Goal: Information Seeking & Learning: Learn about a topic

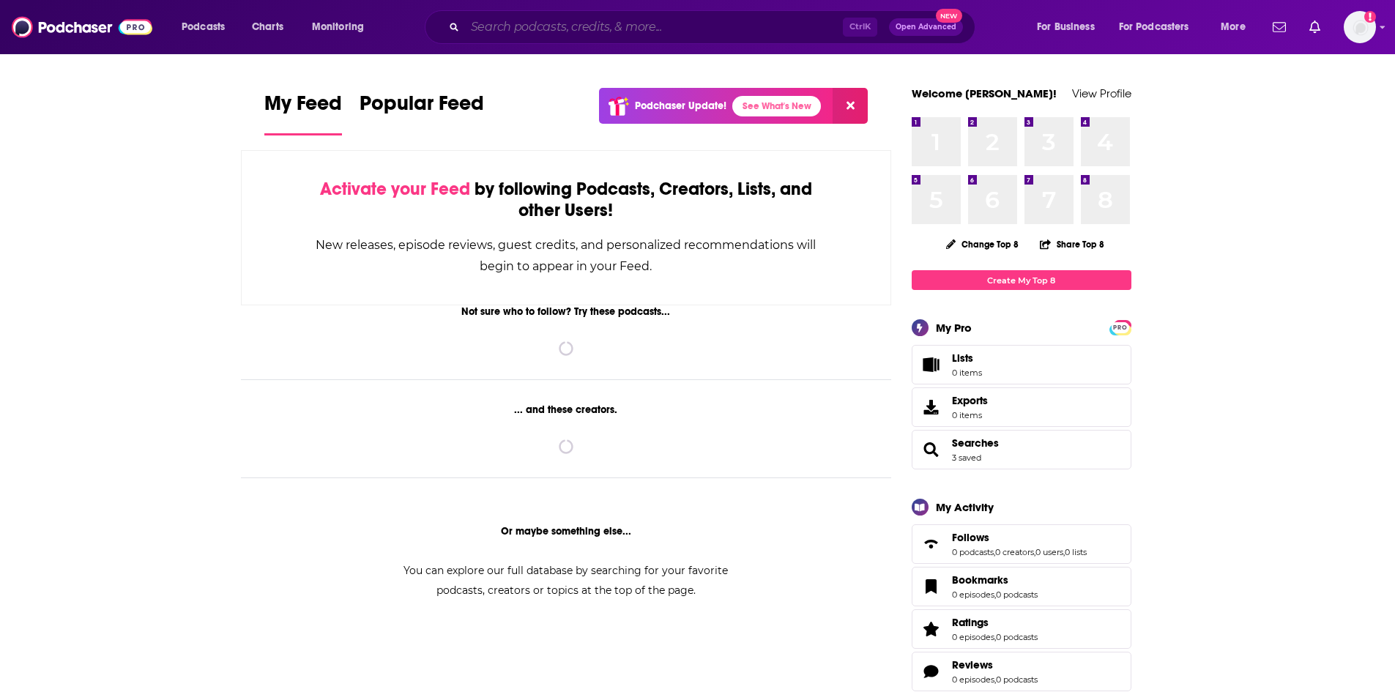
click at [666, 20] on input "Search podcasts, credits, & more..." at bounding box center [654, 26] width 378 height 23
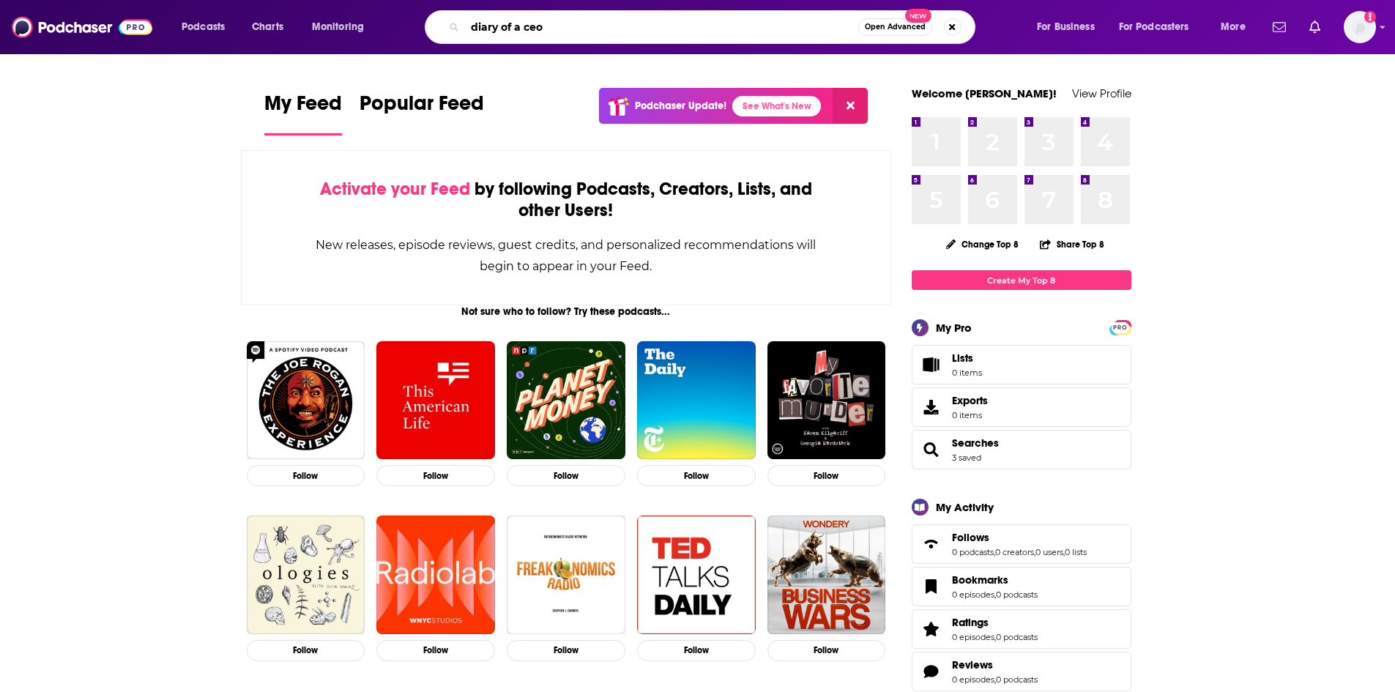
type input "diary of a ceo"
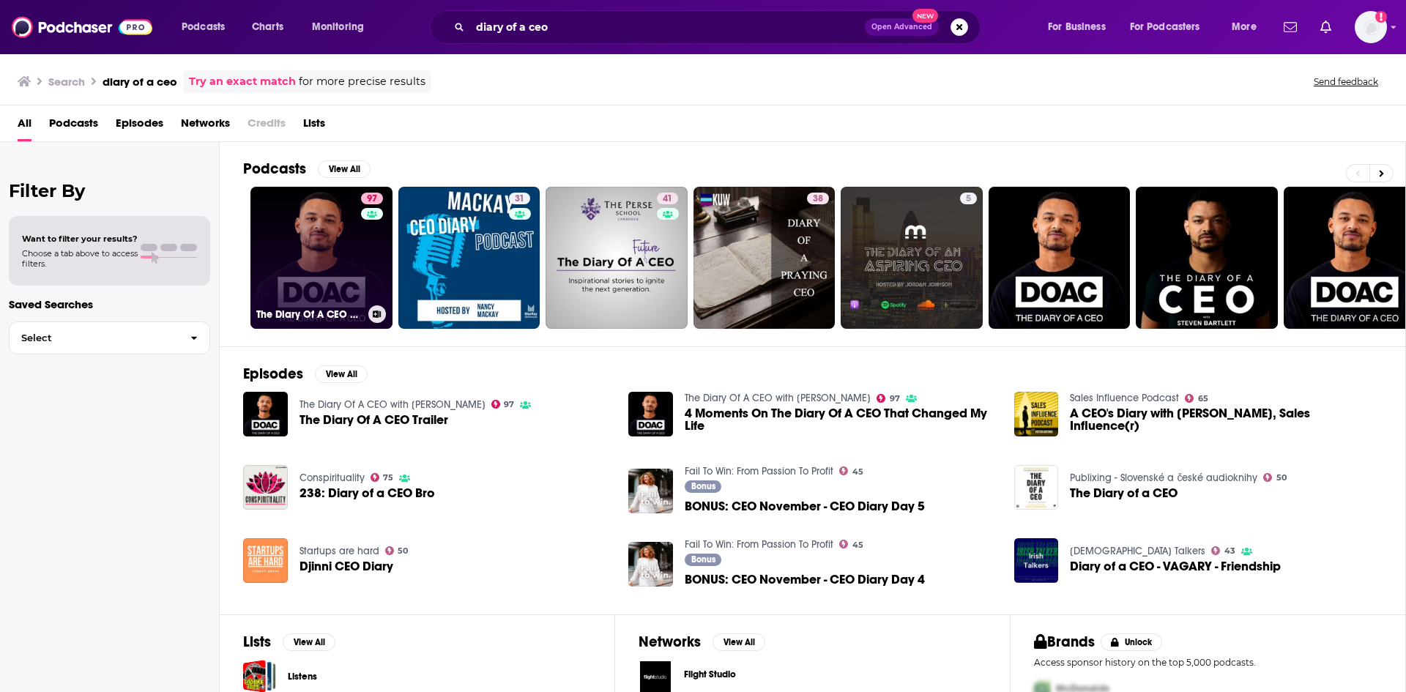
click at [348, 232] on link "97 The Diary Of A CEO with [PERSON_NAME]" at bounding box center [321, 258] width 142 height 142
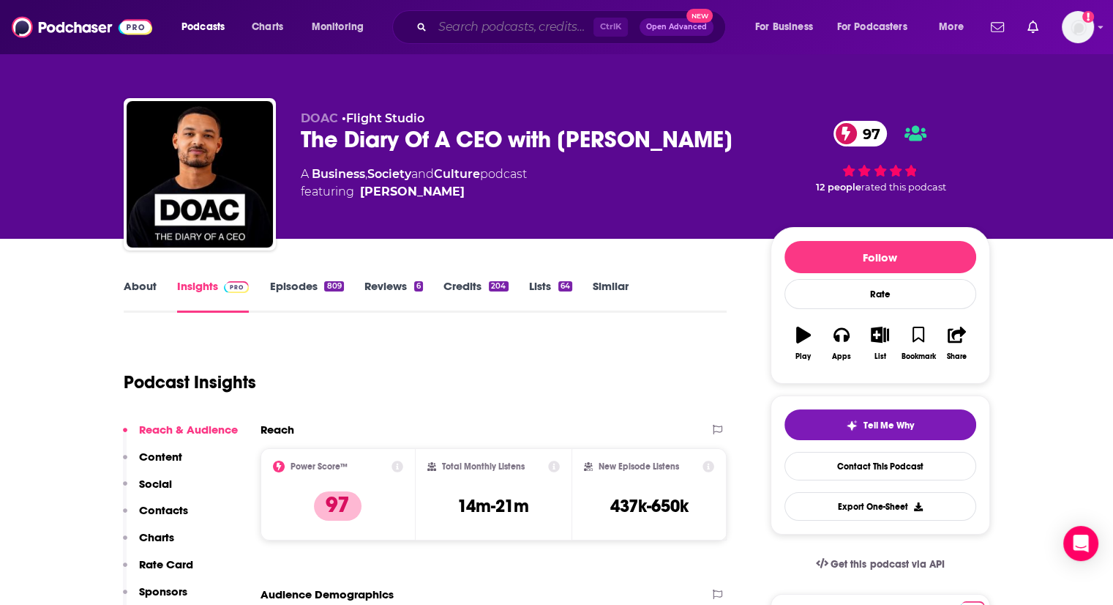
click at [454, 30] on input "Search podcasts, credits, & more..." at bounding box center [513, 26] width 161 height 23
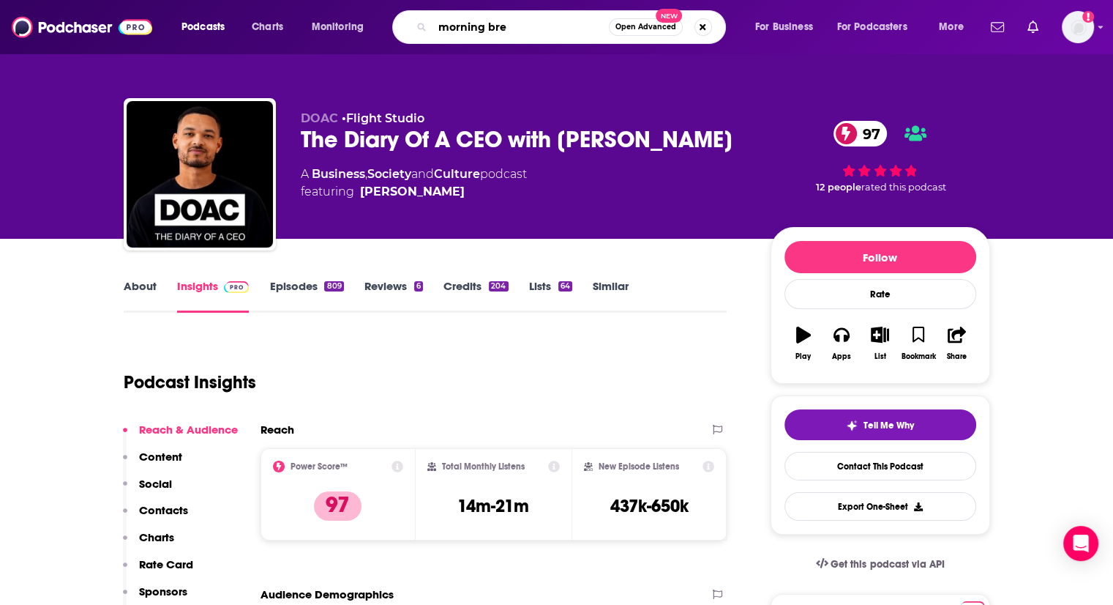
type input "morning brew"
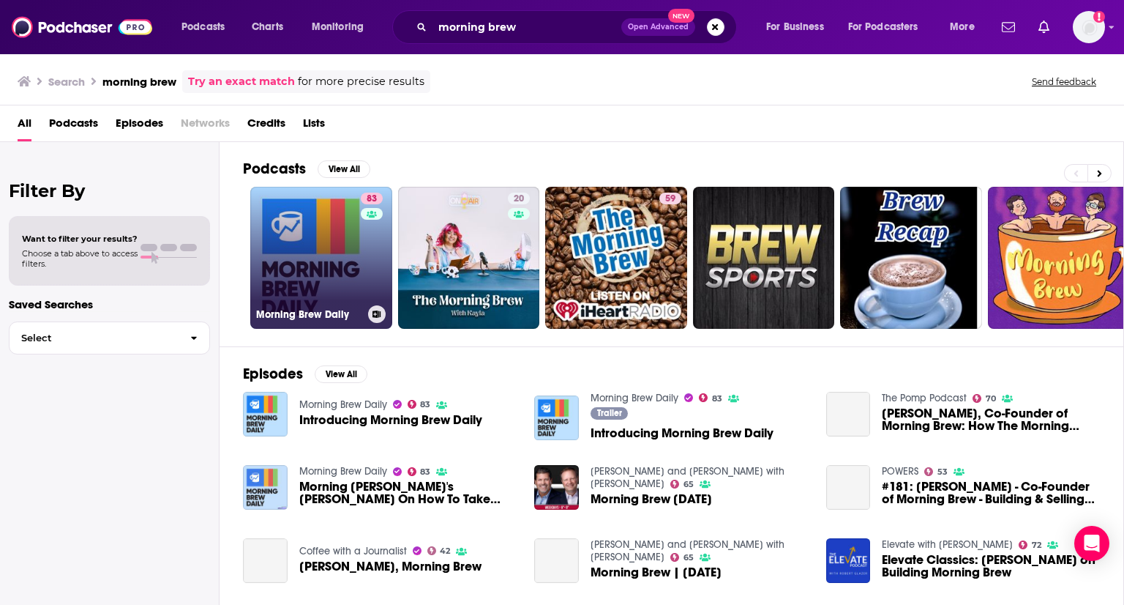
click at [303, 241] on link "83 Morning Brew Daily" at bounding box center [321, 258] width 142 height 142
